Goal: Information Seeking & Learning: Learn about a topic

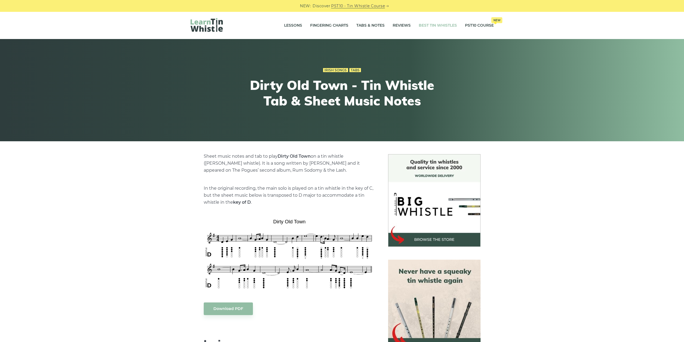
click at [433, 25] on link "Best Tin Whistles" at bounding box center [438, 25] width 38 height 13
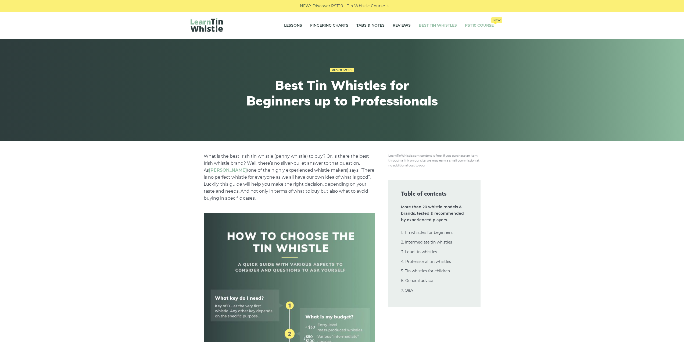
click at [473, 26] on link "PST10 Course New" at bounding box center [479, 25] width 29 height 13
click at [363, 25] on link "Tabs & Notes" at bounding box center [370, 25] width 28 height 13
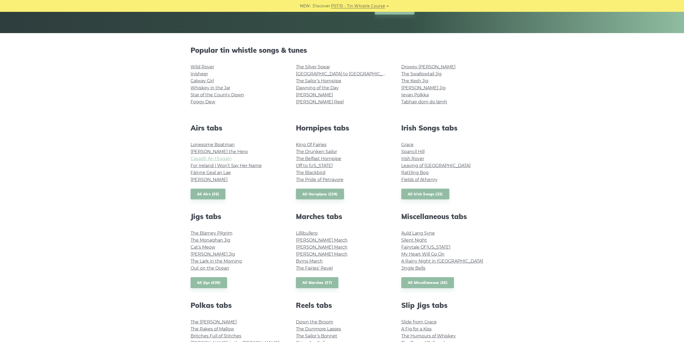
scroll to position [134, 0]
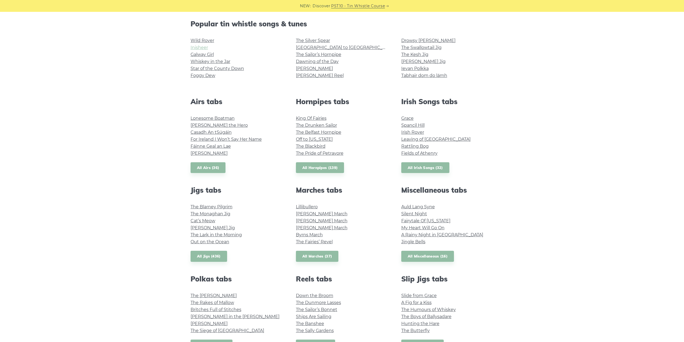
click at [205, 49] on link "Inisheer" at bounding box center [199, 47] width 17 height 5
click at [412, 119] on link "Grace" at bounding box center [407, 118] width 12 height 5
click at [195, 76] on link "Foggy Dew" at bounding box center [203, 75] width 25 height 5
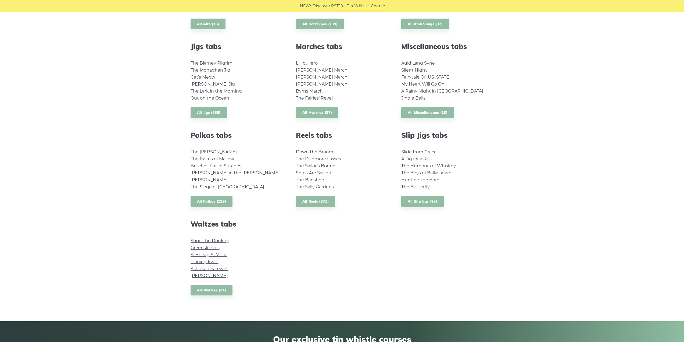
scroll to position [296, 0]
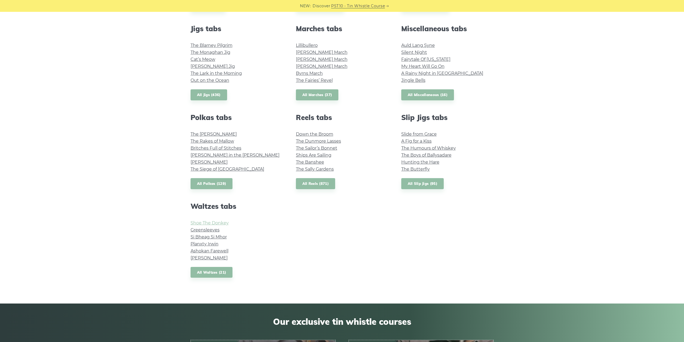
click at [209, 222] on link "Shoe The Donkey" at bounding box center [210, 222] width 38 height 5
click at [210, 93] on link "All Jigs (436)" at bounding box center [209, 94] width 37 height 11
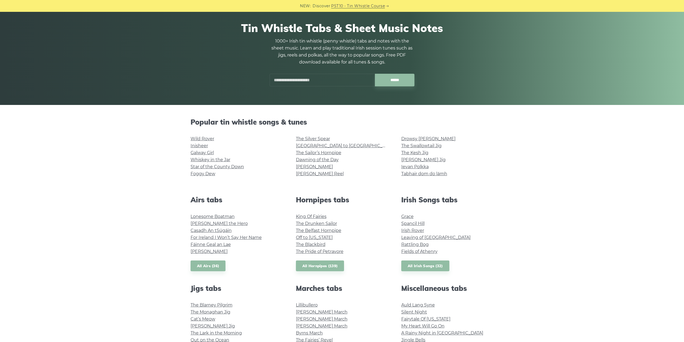
scroll to position [27, 0]
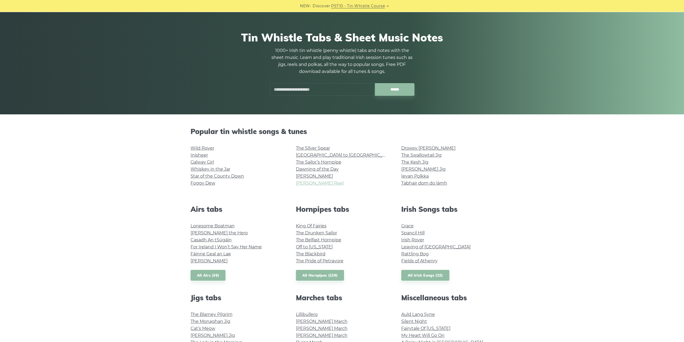
click at [311, 181] on link "[PERSON_NAME] Reel" at bounding box center [320, 182] width 48 height 5
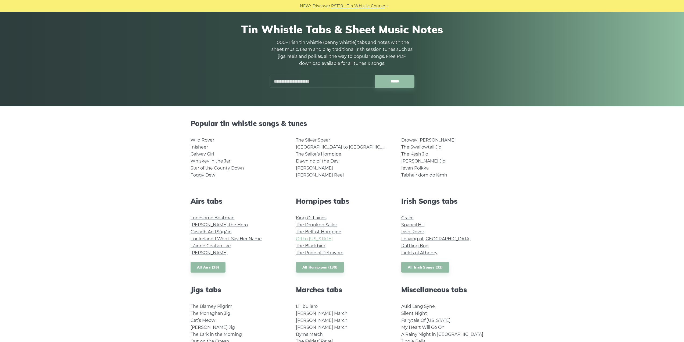
scroll to position [54, 0]
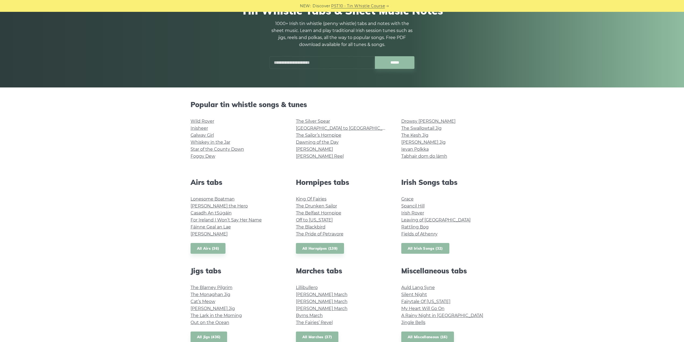
click at [419, 245] on link "All Irish Songs (32)" at bounding box center [425, 248] width 48 height 11
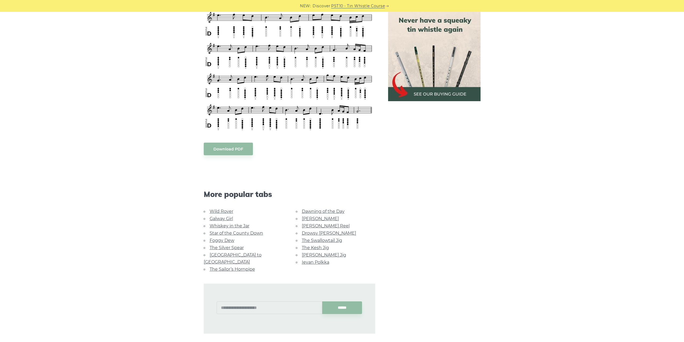
scroll to position [296, 0]
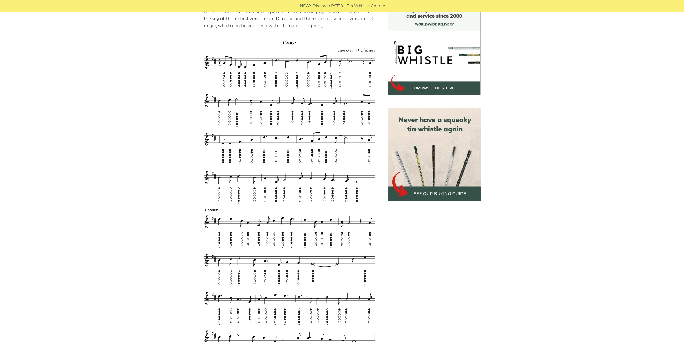
scroll to position [161, 0]
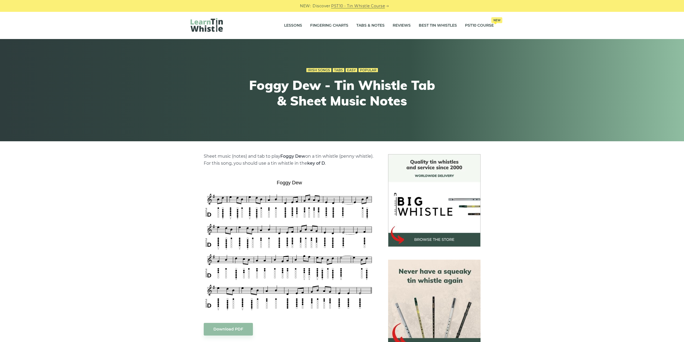
drag, startPoint x: 216, startPoint y: 55, endPoint x: 221, endPoint y: 55, distance: 4.6
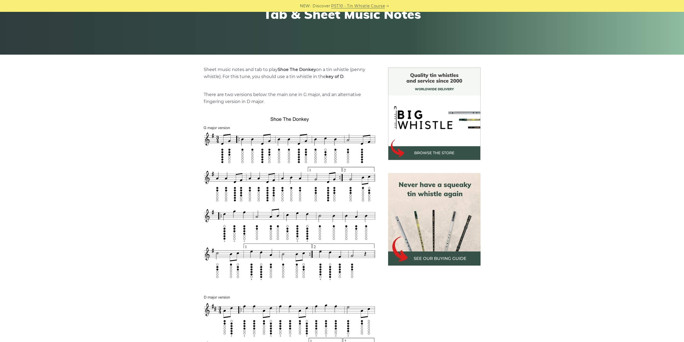
scroll to position [107, 0]
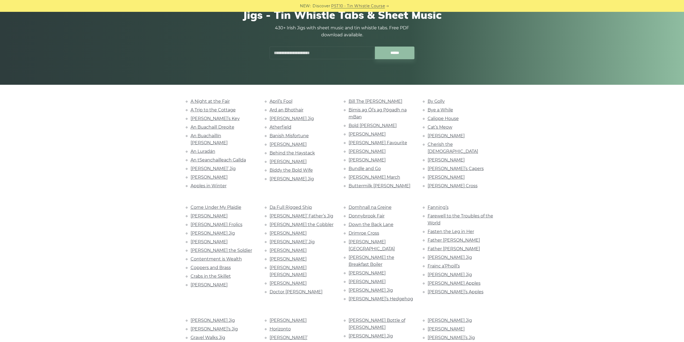
scroll to position [54, 0]
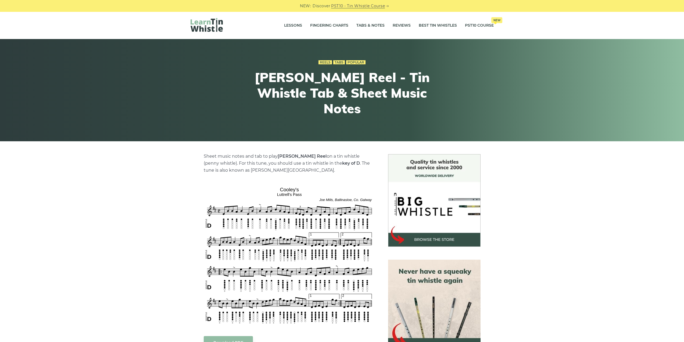
drag, startPoint x: 311, startPoint y: 176, endPoint x: 312, endPoint y: 172, distance: 3.6
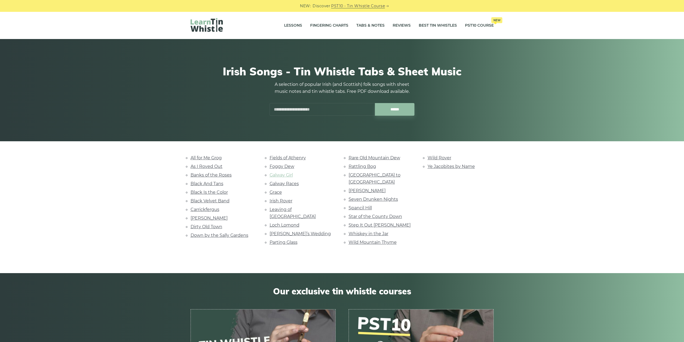
click at [284, 175] on link "Galway Girl" at bounding box center [281, 174] width 23 height 5
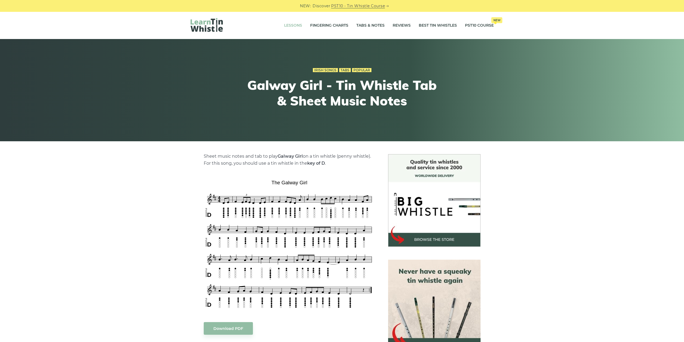
click at [284, 27] on link "Lessons" at bounding box center [293, 25] width 18 height 13
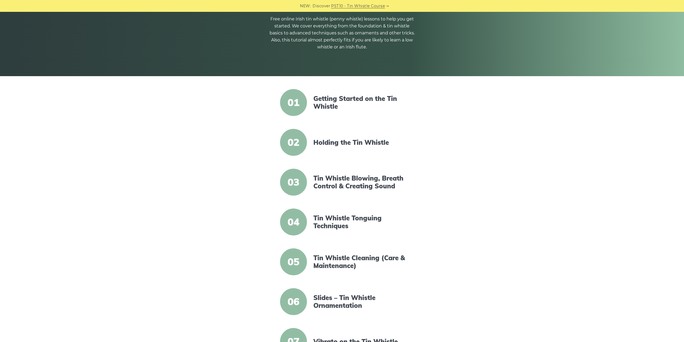
scroll to position [107, 0]
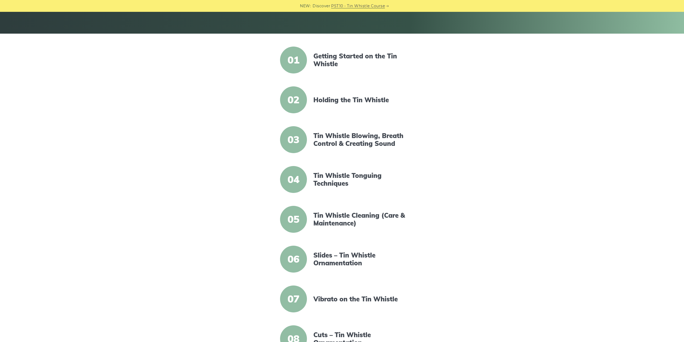
click at [290, 132] on span "03" at bounding box center [293, 139] width 27 height 27
click at [290, 143] on span "03" at bounding box center [293, 139] width 27 height 27
click at [355, 142] on link "Tin Whistle Blowing, Breath Control & Creating Sound" at bounding box center [359, 140] width 92 height 16
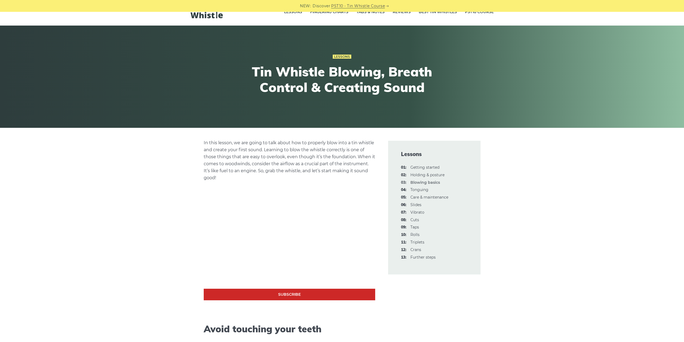
scroll to position [54, 0]
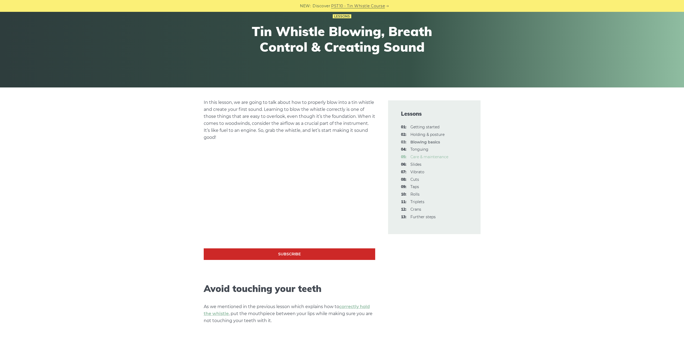
click at [442, 156] on link "05: Care & maintenance" at bounding box center [429, 156] width 38 height 5
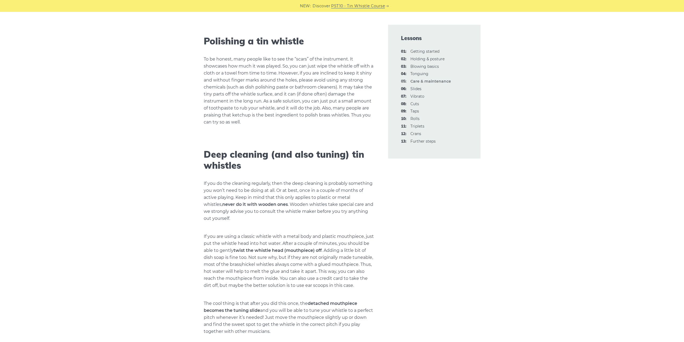
scroll to position [511, 0]
